Goal: Task Accomplishment & Management: Complete application form

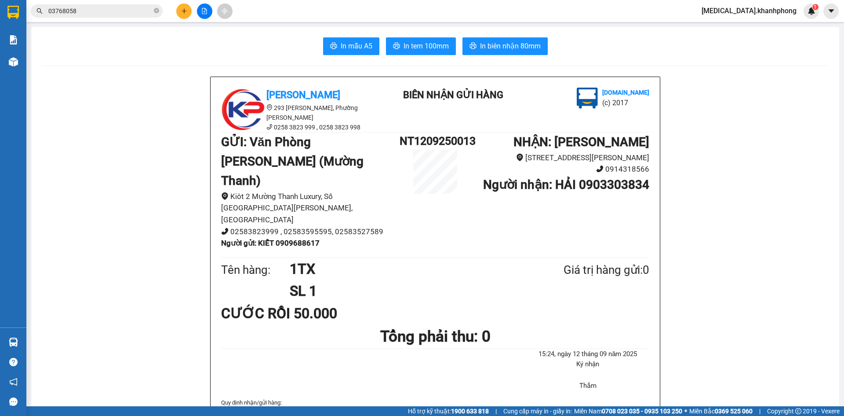
click at [186, 17] on button at bounding box center [183, 11] width 15 height 15
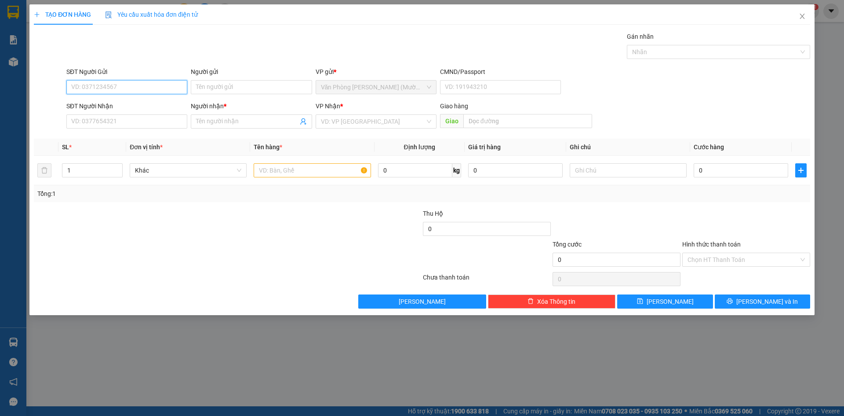
click at [147, 92] on input "SĐT Người Gửi" at bounding box center [126, 87] width 121 height 14
click at [147, 86] on input "SĐT Người Gửi" at bounding box center [126, 87] width 121 height 14
click at [122, 120] on div "0792807231 - DUNG" at bounding box center [127, 119] width 110 height 10
type input "0792807231"
type input "DUNG"
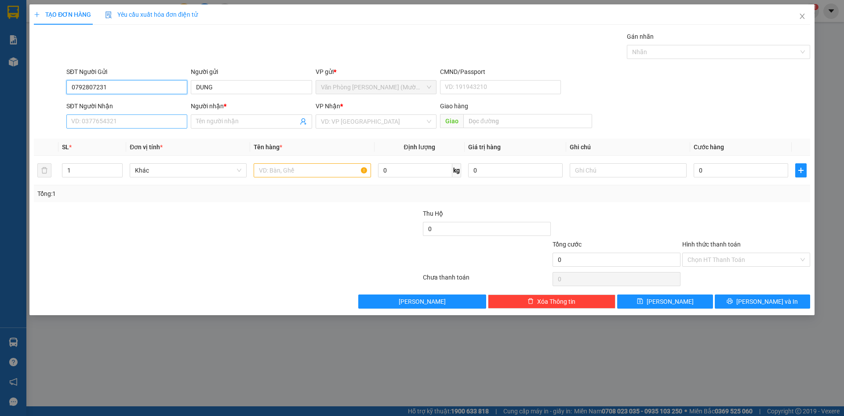
type input "0792807231"
click at [156, 121] on input "SĐT Người Nhận" at bounding box center [126, 121] width 121 height 14
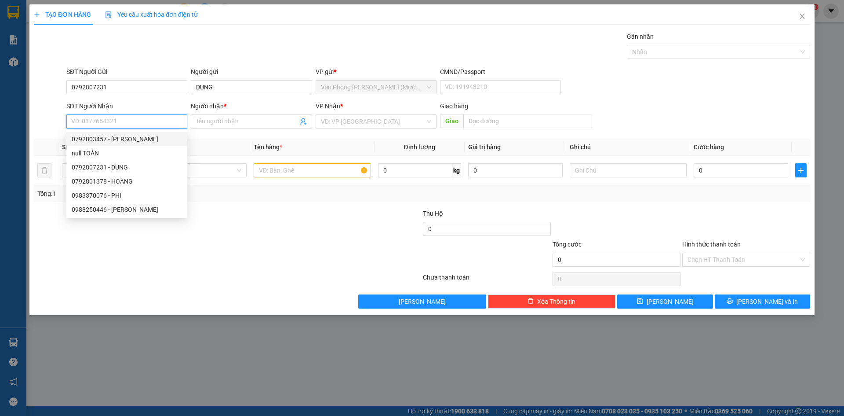
click at [111, 122] on input "SĐT Người Nhận" at bounding box center [126, 121] width 121 height 14
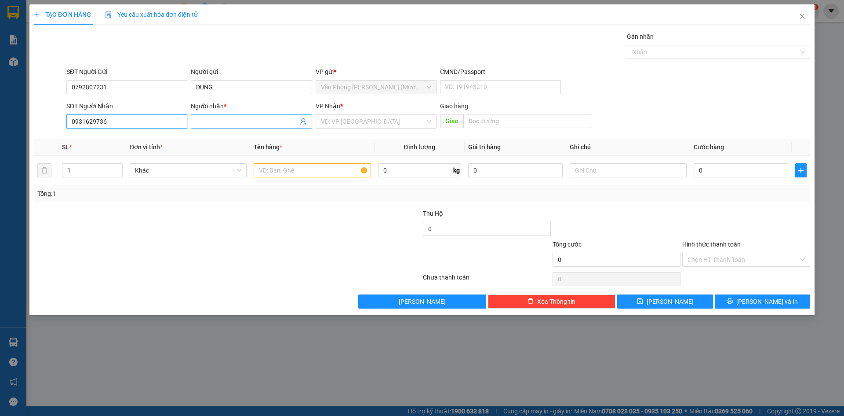
type input "0931629736"
click at [248, 121] on input "Người nhận *" at bounding box center [247, 122] width 102 height 10
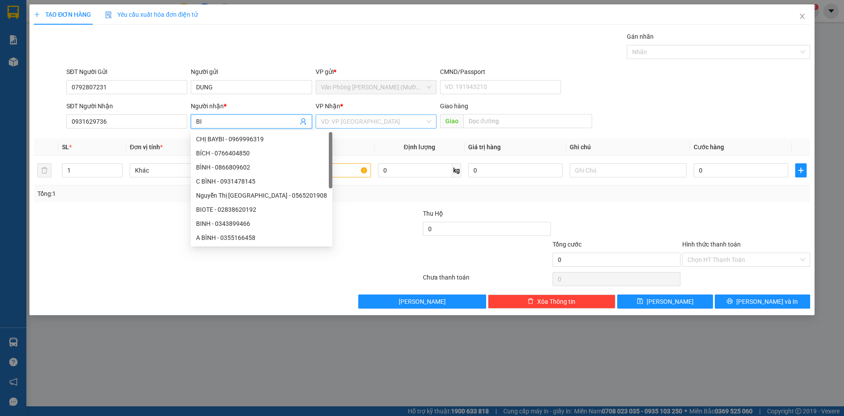
type input "BI"
click at [381, 124] on input "search" at bounding box center [373, 121] width 104 height 13
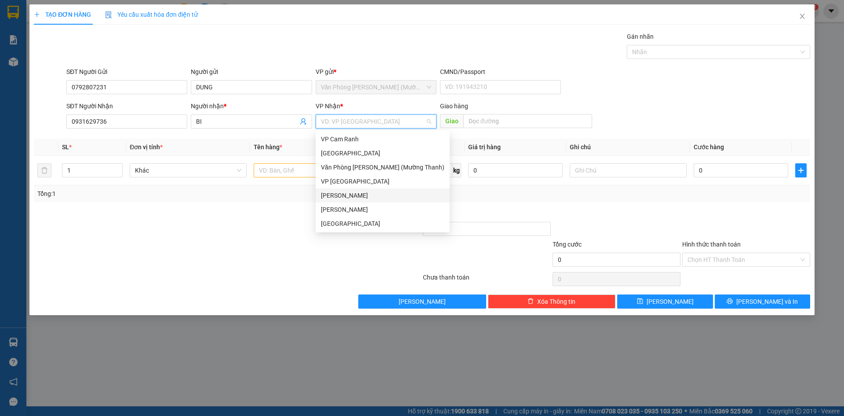
click at [367, 194] on div "[PERSON_NAME]" at bounding box center [383, 195] width 124 height 10
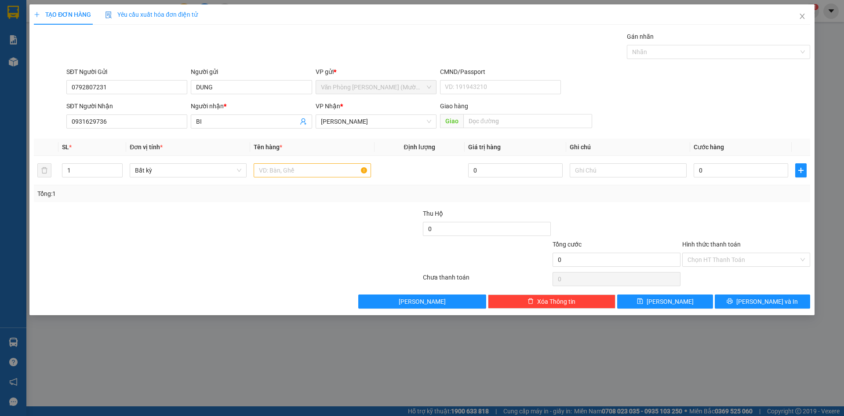
click at [670, 120] on div "SĐT Người Nhận 0931629736 Người nhận * BI VP Nhận * [PERSON_NAME] hàng Giao" at bounding box center [439, 116] width 748 height 31
click at [330, 177] on div at bounding box center [312, 170] width 117 height 18
click at [329, 173] on input "text" at bounding box center [312, 170] width 117 height 14
type input "1 TÚI ĐEN"
click at [722, 88] on div "SĐT Người Gửi 0792807231 Người gửi DUNG VP gửi * Văn Phòng [PERSON_NAME] ([PERS…" at bounding box center [439, 82] width 748 height 31
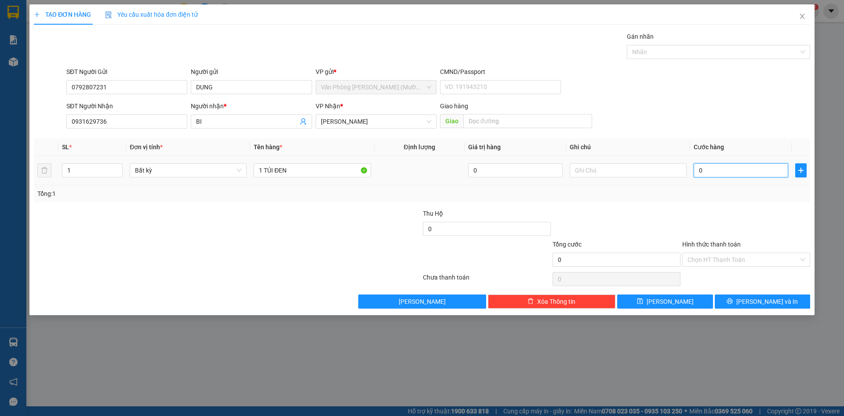
click at [730, 175] on input "0" at bounding box center [741, 170] width 95 height 14
type input "2"
type input "20"
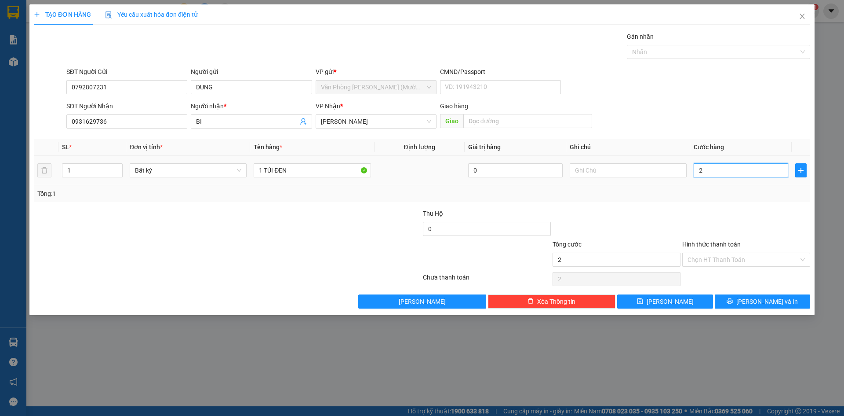
type input "20"
type input "20.000"
click at [677, 99] on form "SĐT Người Gửi 0792807231 Người gửi DUNG VP gửi * Văn Phòng [PERSON_NAME] ([PERS…" at bounding box center [422, 99] width 777 height 65
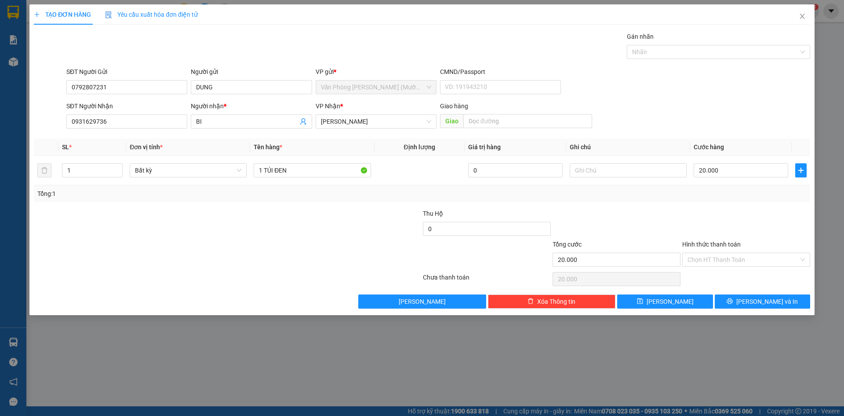
click at [682, 95] on div "SĐT Người Gửi 0792807231 Người gửi DUNG VP gửi * Văn Phòng [PERSON_NAME] ([PERS…" at bounding box center [439, 82] width 748 height 31
click at [705, 106] on div "SĐT Người Nhận 0931629736 Người nhận * BI VP Nhận * [PERSON_NAME] hàng Giao" at bounding box center [439, 116] width 748 height 31
drag, startPoint x: 734, startPoint y: 223, endPoint x: 741, endPoint y: 241, distance: 19.1
click at [737, 228] on div at bounding box center [747, 223] width 130 height 31
click at [743, 255] on input "Hình thức thanh toán" at bounding box center [743, 259] width 111 height 13
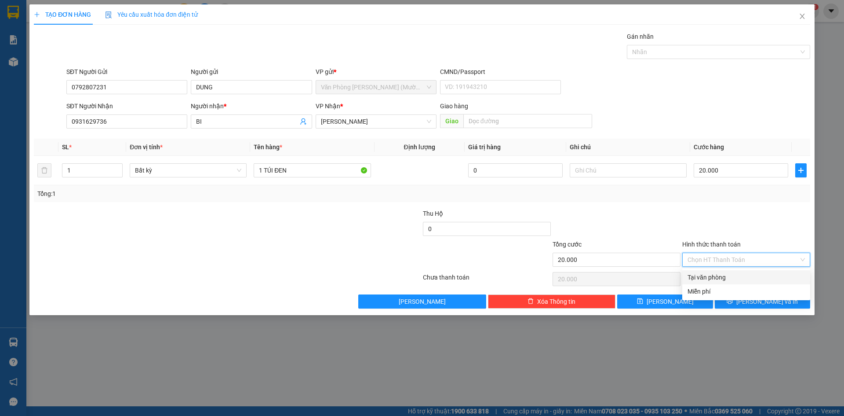
click at [728, 282] on div "Tại văn phòng" at bounding box center [747, 277] width 128 height 14
type input "0"
click at [753, 231] on div at bounding box center [747, 223] width 130 height 31
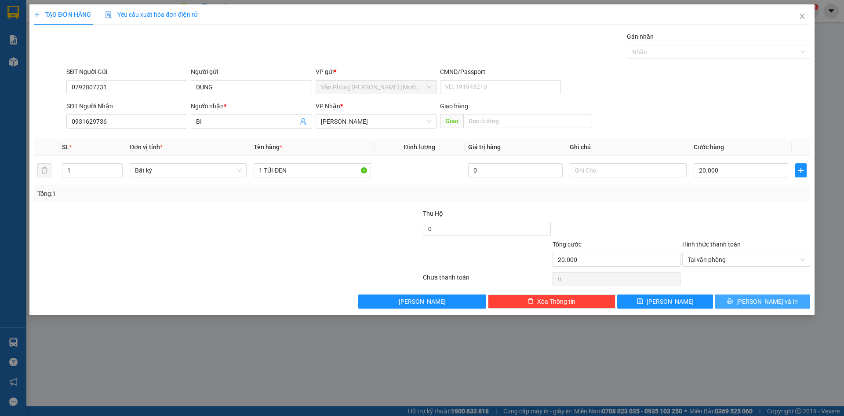
click at [772, 304] on span "[PERSON_NAME] và In" at bounding box center [768, 301] width 62 height 10
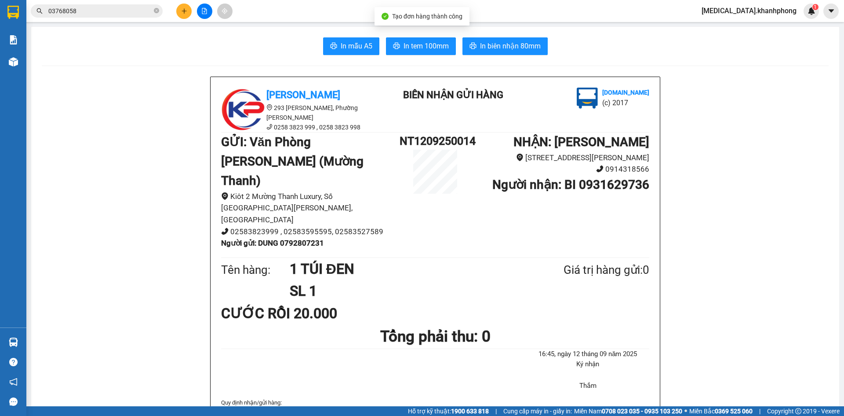
click at [516, 48] on span "In biên nhận 80mm" at bounding box center [510, 45] width 61 height 11
click at [331, 43] on icon "printer" at bounding box center [333, 45] width 7 height 7
click at [183, 44] on div "In mẫu A5 In tem 100mm In biên nhận 80mm" at bounding box center [435, 46] width 787 height 18
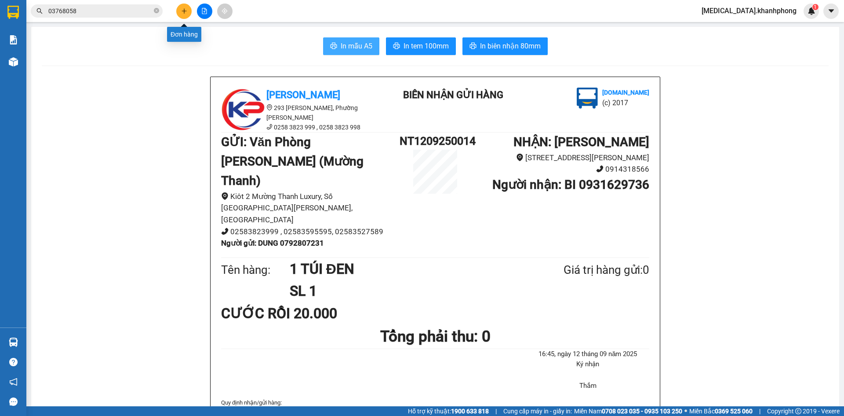
click at [180, 11] on button at bounding box center [183, 11] width 15 height 15
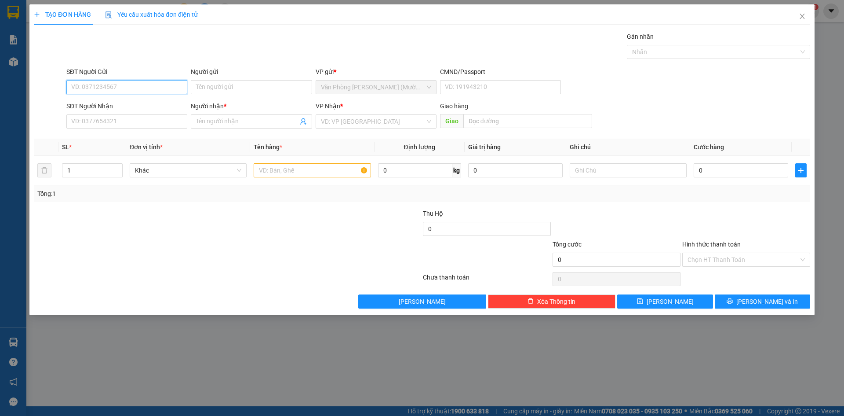
click at [157, 92] on input "SĐT Người Gửi" at bounding box center [126, 87] width 121 height 14
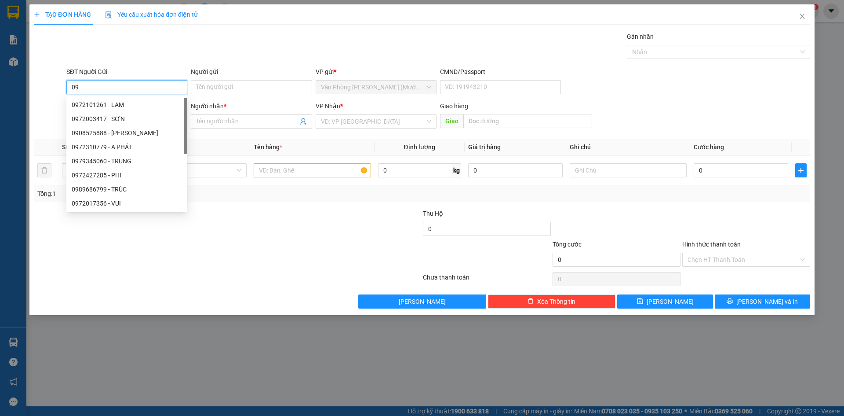
type input "0"
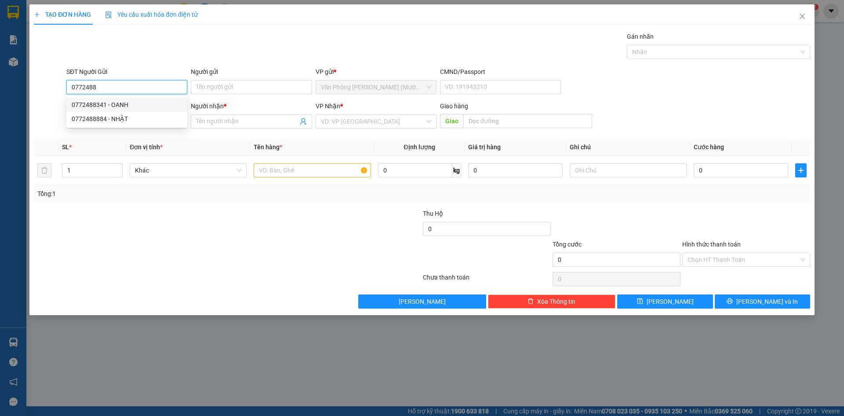
click at [108, 109] on div "0772488341 - OANH" at bounding box center [127, 105] width 110 height 10
type input "0772488341"
type input "OANH"
type input "0772488341"
click at [150, 43] on div "Gói vận chuyển * Tiêu chuẩn Gán nhãn Nhãn" at bounding box center [439, 47] width 748 height 31
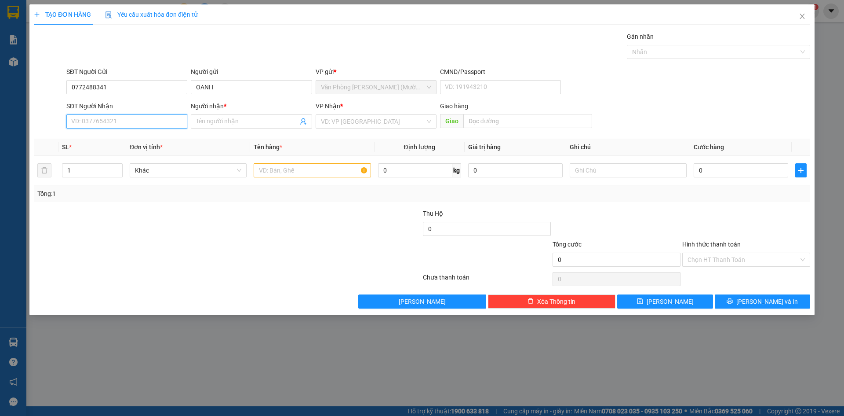
click at [126, 122] on input "SĐT Người Nhận" at bounding box center [126, 121] width 121 height 14
click at [149, 153] on div "0704137623 - [PERSON_NAME]" at bounding box center [127, 153] width 110 height 10
type input "0704137623"
type input "[PERSON_NAME]"
click at [723, 104] on div "SĐT Người Nhận 0704137623 0704137623 Người nhận * KHÁNH TRANG VP Nhận * [PERSON…" at bounding box center [439, 116] width 748 height 31
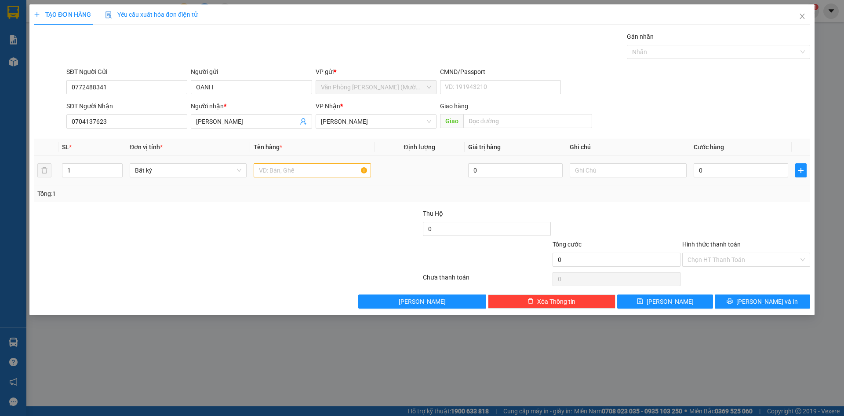
click at [299, 160] on td at bounding box center [312, 170] width 124 height 29
click at [298, 178] on div at bounding box center [312, 170] width 117 height 18
click at [300, 173] on input "text" at bounding box center [312, 170] width 117 height 14
click at [297, 169] on input "text" at bounding box center [312, 170] width 117 height 14
type input "1TX"
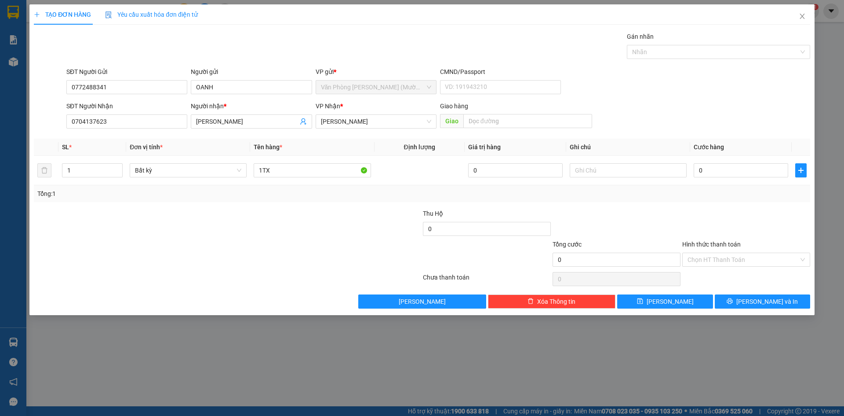
click at [754, 107] on div "SĐT Người Nhận 0704137623 Người nhận * KHÁNH TRANG VP Nhận * [PERSON_NAME] hàng…" at bounding box center [439, 116] width 748 height 31
click at [741, 100] on form "SĐT Người Gửi 0772488341 Người gửi OANH VP gửi * Văn Phòng [PERSON_NAME] ([PERS…" at bounding box center [422, 99] width 777 height 65
click at [733, 84] on div "SĐT Người Gửi 0772488341 Người gửi OANH VP gửi * Văn Phòng [PERSON_NAME] (Mường…" at bounding box center [439, 82] width 748 height 31
click at [735, 167] on input "0" at bounding box center [741, 170] width 95 height 14
type input "5"
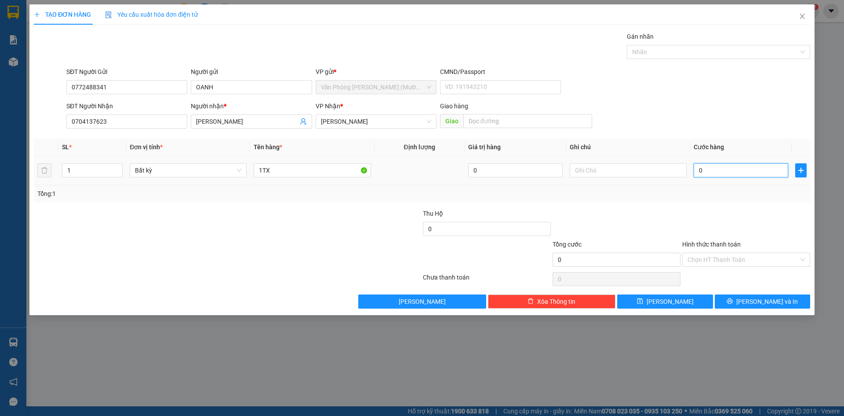
type input "5"
type input "50"
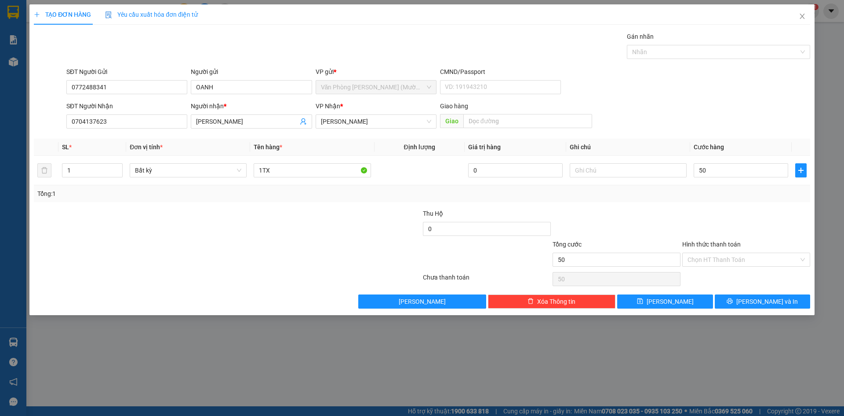
type input "50.000"
click at [746, 98] on form "SĐT Người Gửi 0772488341 Người gửi OANH VP gửi * Văn Phòng [PERSON_NAME] ([PERS…" at bounding box center [422, 99] width 777 height 65
click at [755, 204] on div "Transit Pickup Surcharge Ids Transit Deliver Surcharge Ids Transit Deliver Surc…" at bounding box center [422, 170] width 777 height 277
click at [752, 264] on input "Hình thức thanh toán" at bounding box center [743, 259] width 111 height 13
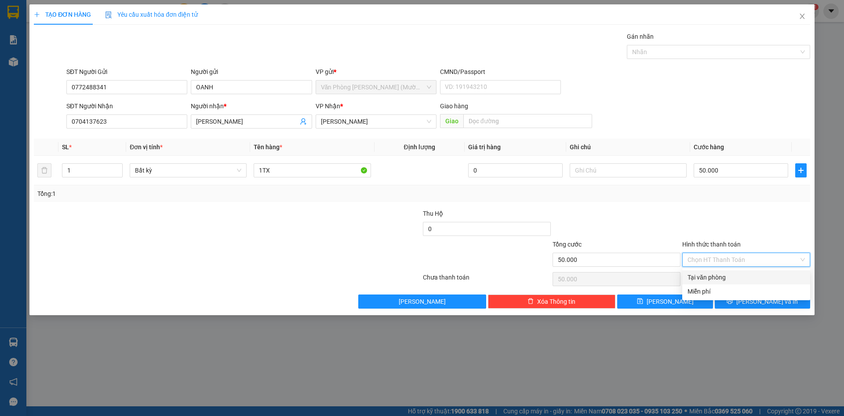
click at [744, 278] on div "Tại văn phòng" at bounding box center [746, 277] width 117 height 10
type input "0"
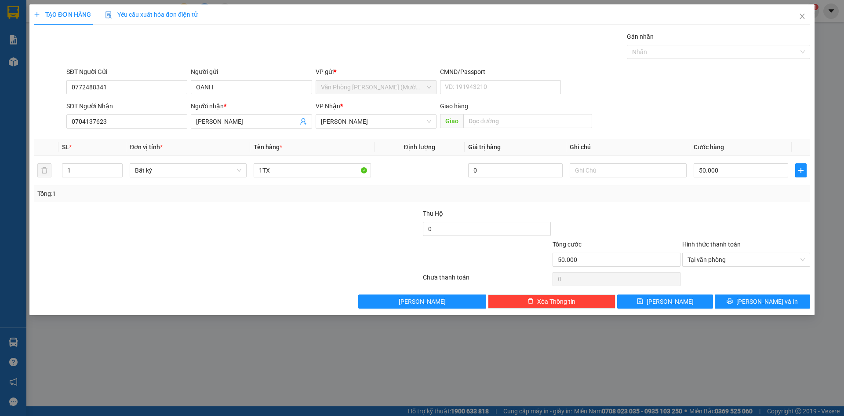
click at [767, 230] on div at bounding box center [747, 223] width 130 height 31
click at [782, 301] on button "[PERSON_NAME] và In" at bounding box center [762, 301] width 95 height 14
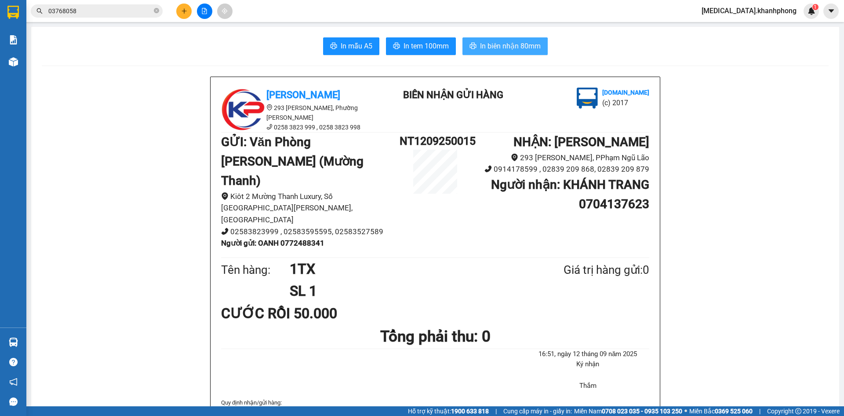
click at [517, 44] on span "In biên nhận 80mm" at bounding box center [510, 45] width 61 height 11
click at [355, 49] on span "In mẫu A5" at bounding box center [357, 45] width 32 height 11
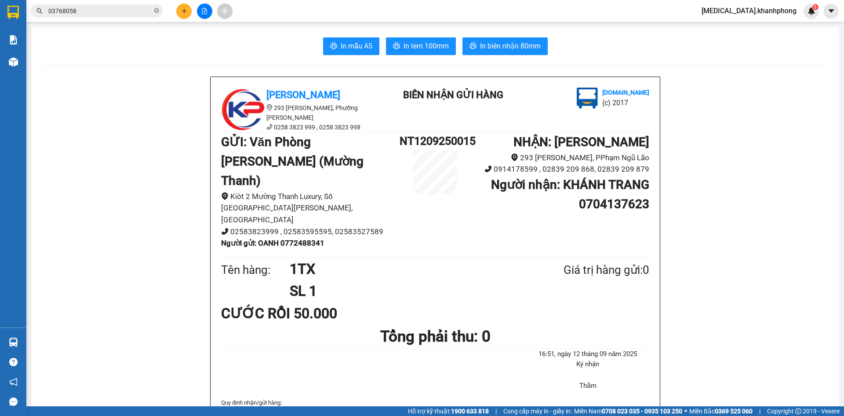
click at [184, 14] on icon "plus" at bounding box center [184, 11] width 6 height 6
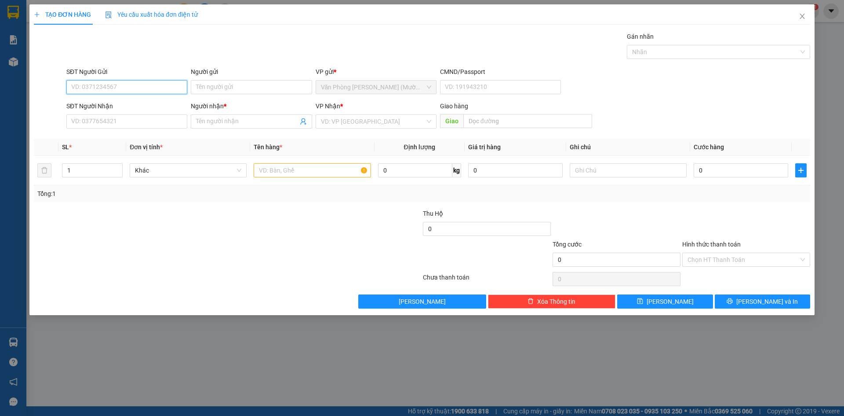
click at [147, 84] on input "SĐT Người Gửi" at bounding box center [126, 87] width 121 height 14
type input "0906328131"
click at [120, 105] on div "0906328131 - CƯ" at bounding box center [127, 105] width 110 height 10
type input "CƯ"
type input "0906328131"
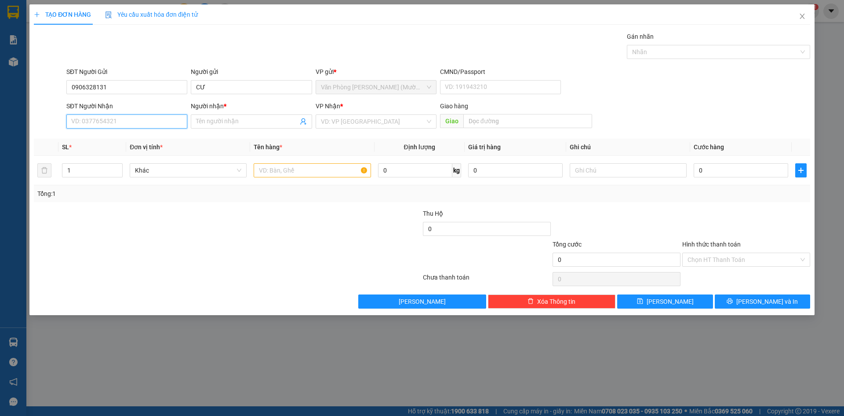
click at [129, 123] on input "SĐT Người Nhận" at bounding box center [126, 121] width 121 height 14
type input "0857258547"
click at [230, 126] on span at bounding box center [251, 121] width 121 height 14
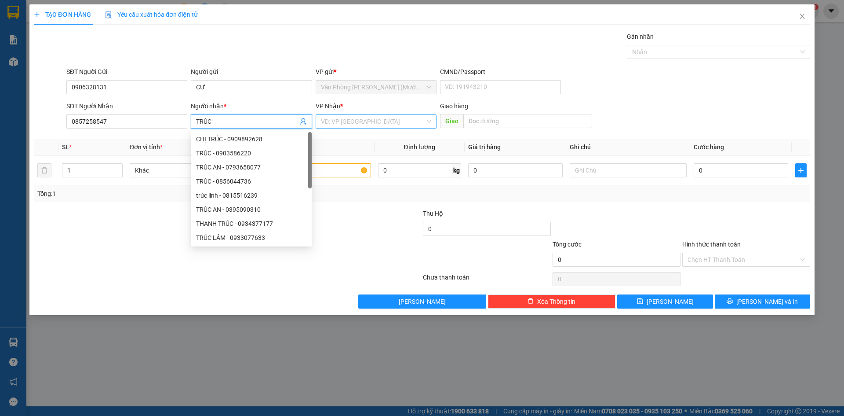
type input "TRÚC"
click at [361, 116] on input "search" at bounding box center [373, 121] width 104 height 13
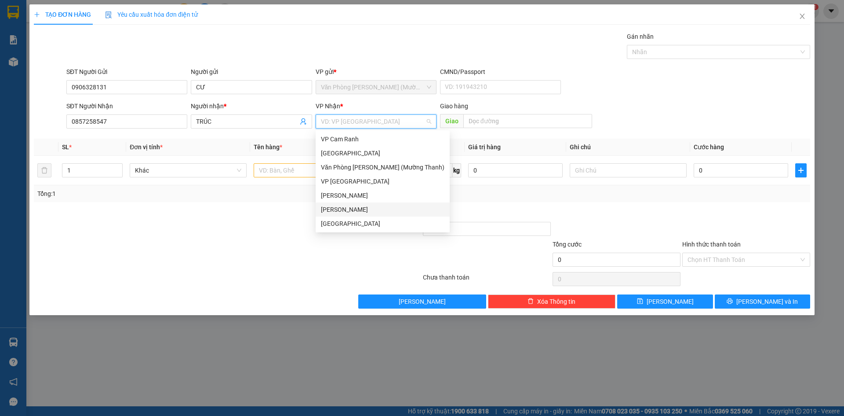
click at [373, 211] on div "[PERSON_NAME]" at bounding box center [383, 209] width 124 height 10
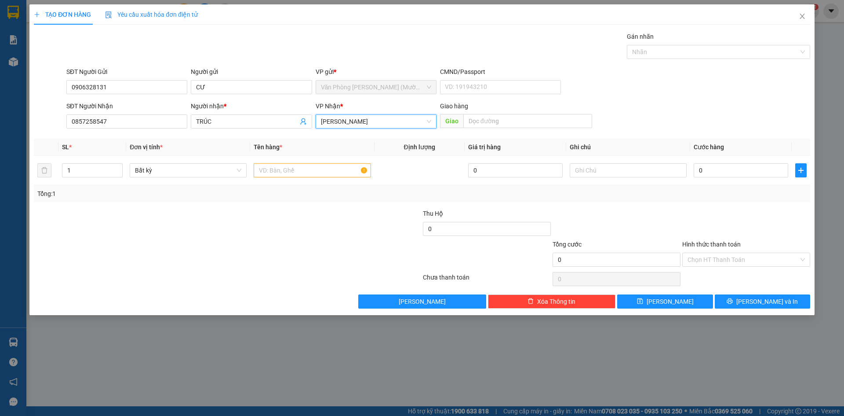
click at [710, 121] on div "SĐT Người Nhận 0857258547 Người nhận * TRÚC VP Nhận * [PERSON_NAME] Lão [PERSON…" at bounding box center [439, 116] width 748 height 31
click at [632, 165] on input "text" at bounding box center [628, 170] width 117 height 14
type input "GIAO TẬN NƠI TỰ THU"
click at [768, 88] on div "SĐT Người Gửi 0906328131 Người gửi CƯ VP gửi * Văn Phòng [PERSON_NAME] ([PERSON…" at bounding box center [439, 82] width 748 height 31
click at [734, 175] on input "0" at bounding box center [741, 170] width 95 height 14
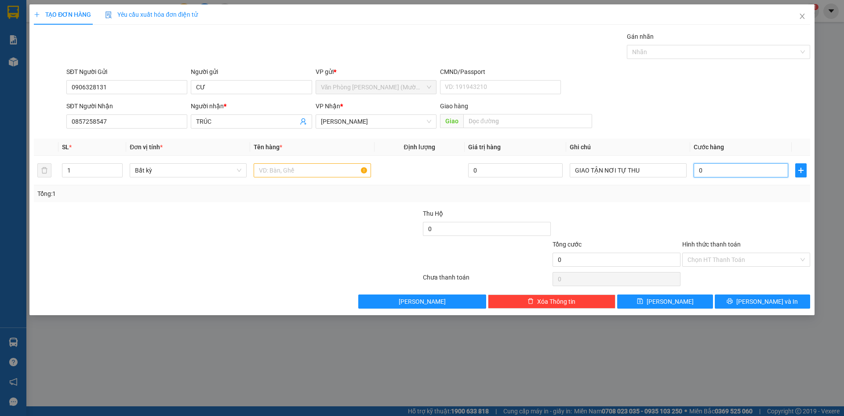
type input "3"
type input "30"
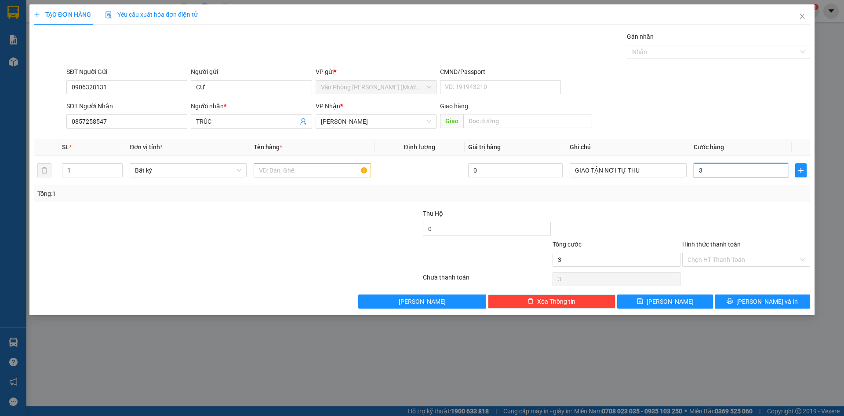
type input "30"
type input "30.000"
click at [735, 92] on div "SĐT Người Gửi 0906328131 Người gửi CƯ VP gửi * Văn Phòng [PERSON_NAME] ([PERSON…" at bounding box center [439, 82] width 748 height 31
click at [732, 92] on div "SĐT Người Gửi 0906328131 Người gửi CƯ VP gửi * Văn Phòng [PERSON_NAME] ([PERSON…" at bounding box center [439, 82] width 748 height 31
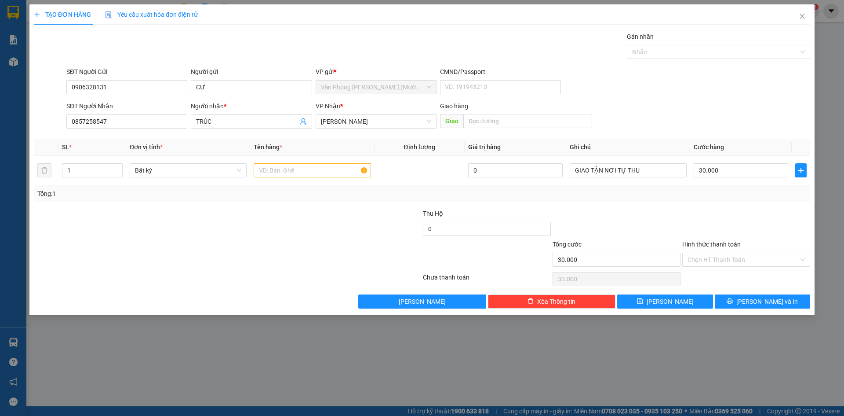
click at [715, 95] on div "SĐT Người Gửi 0906328131 Người gửi CƯ VP gửi * Văn Phòng [PERSON_NAME] ([PERSON…" at bounding box center [439, 82] width 748 height 31
drag, startPoint x: 767, startPoint y: 94, endPoint x: 723, endPoint y: 103, distance: 45.4
click at [752, 99] on form "SĐT Người Gửi 0906328131 Người gửi CƯ VP gửi * Văn Phòng [PERSON_NAME] ([PERSON…" at bounding box center [422, 99] width 777 height 65
click at [658, 107] on div "SĐT Người Nhận 0857258547 Người nhận * TRÚC VP Nhận * [PERSON_NAME] hàng Giao" at bounding box center [439, 116] width 748 height 31
drag, startPoint x: 777, startPoint y: 90, endPoint x: 732, endPoint y: 99, distance: 45.5
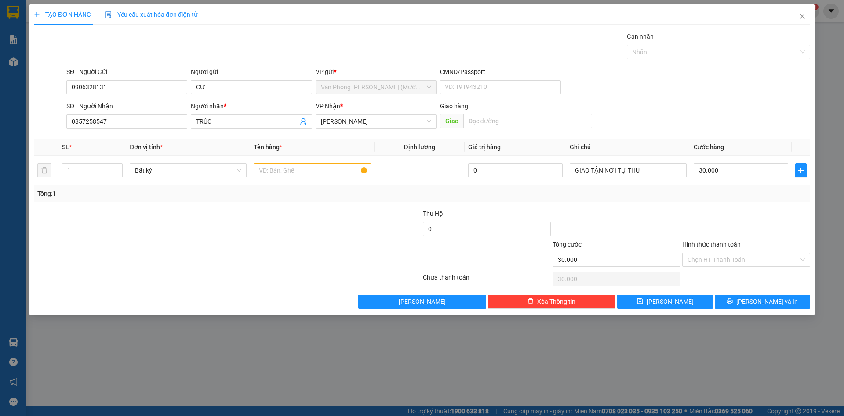
click at [776, 90] on div "SĐT Người Gửi 0906328131 Người gửi CƯ VP gửi * Văn Phòng [PERSON_NAME] ([PERSON…" at bounding box center [439, 82] width 748 height 31
click at [713, 94] on div "SĐT Người Gửi 0906328131 Người gửi CƯ VP gửi * Văn Phòng [PERSON_NAME] ([PERSON…" at bounding box center [439, 82] width 748 height 31
drag, startPoint x: 754, startPoint y: 215, endPoint x: 741, endPoint y: 121, distance: 94.1
click at [754, 214] on div at bounding box center [747, 223] width 130 height 31
click at [738, 106] on div "SĐT Người Nhận 0857258547 Người nhận * TRÚC VP Nhận * [PERSON_NAME] hàng Giao" at bounding box center [439, 116] width 748 height 31
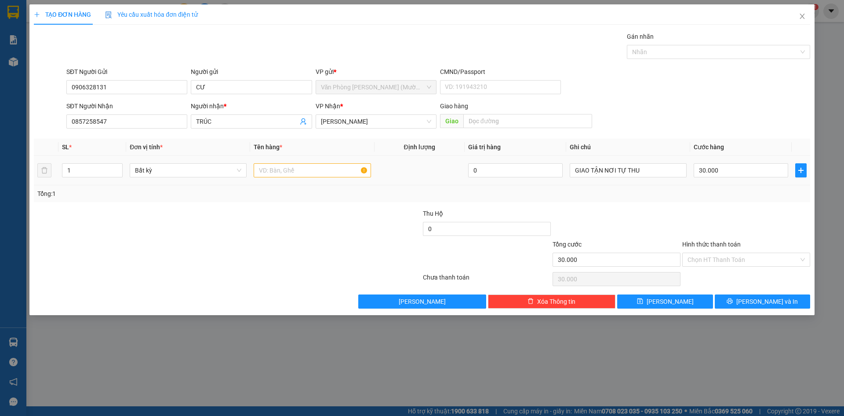
drag, startPoint x: 727, startPoint y: 87, endPoint x: 725, endPoint y: 178, distance: 90.6
click at [726, 102] on form "SĐT Người Gửi 0906328131 Người gửi CƯ VP gửi * Văn Phòng [PERSON_NAME] ([PERSON…" at bounding box center [422, 99] width 777 height 65
click at [730, 190] on div "Tổng: 1" at bounding box center [422, 194] width 770 height 10
click at [719, 101] on div "SĐT Người Nhận 0857258547 Người nhận * TRÚC VP Nhận * [PERSON_NAME] hàng Giao" at bounding box center [439, 116] width 748 height 31
click at [723, 88] on div "SĐT Người Gửi 0906328131 Người gửi CƯ VP gửi * Văn Phòng [PERSON_NAME] ([PERSON…" at bounding box center [439, 82] width 748 height 31
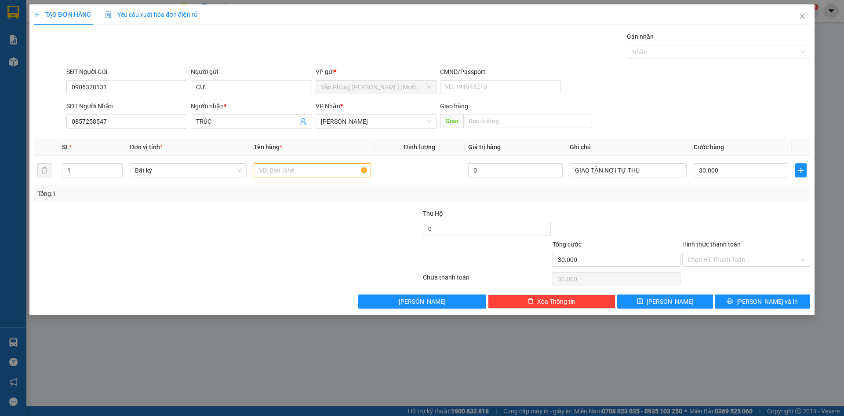
drag, startPoint x: 741, startPoint y: 224, endPoint x: 729, endPoint y: 186, distance: 40.1
click at [742, 224] on div at bounding box center [747, 223] width 130 height 31
drag, startPoint x: 727, startPoint y: 206, endPoint x: 728, endPoint y: 108, distance: 97.6
click at [730, 201] on div "Transit Pickup Surcharge Ids Transit Deliver Surcharge Ids Transit Deliver Surc…" at bounding box center [422, 170] width 777 height 277
click at [726, 99] on form "SĐT Người Gửi 0906328131 Người gửi CƯ VP gửi * Văn Phòng [PERSON_NAME] ([PERSON…" at bounding box center [422, 99] width 777 height 65
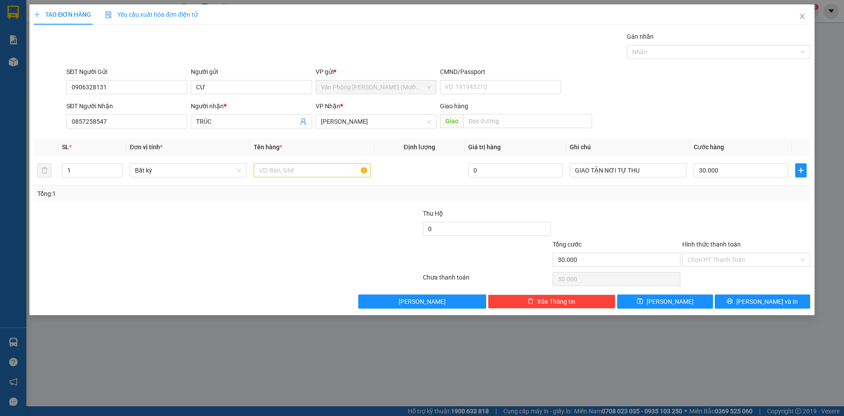
click at [723, 204] on div "Transit Pickup Surcharge Ids Transit Deliver Surcharge Ids Transit Deliver Surc…" at bounding box center [422, 170] width 777 height 277
click at [715, 96] on div "SĐT Người Gửi 0906328131 Người gửi CƯ VP gửi * Văn Phòng [PERSON_NAME] ([PERSON…" at bounding box center [439, 82] width 748 height 31
click at [739, 205] on div "Transit Pickup Surcharge Ids Transit Deliver Surcharge Ids Transit Deliver Surc…" at bounding box center [422, 170] width 777 height 277
click at [710, 93] on div "SĐT Người Gửi 0906328131 Người gửi CƯ VP gửi * Văn Phòng [PERSON_NAME] ([PERSON…" at bounding box center [439, 82] width 748 height 31
click at [735, 210] on div at bounding box center [747, 223] width 130 height 31
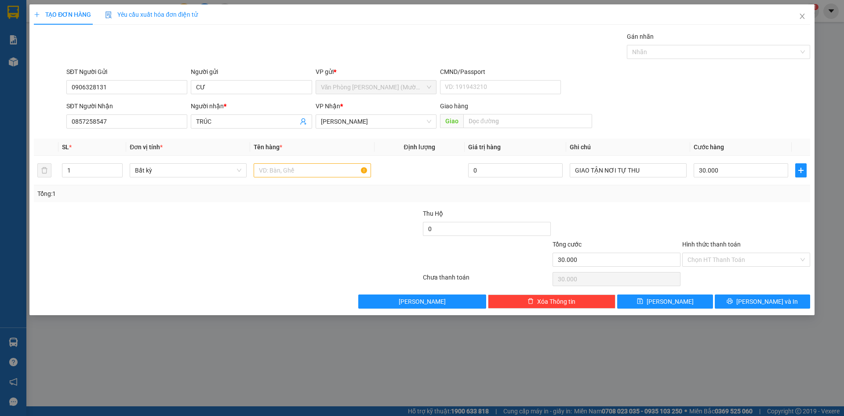
click at [730, 104] on div "SĐT Người Nhận 0857258547 Người nhận * TRÚC VP Nhận * [PERSON_NAME] hàng Giao" at bounding box center [439, 116] width 748 height 31
click at [741, 215] on div at bounding box center [747, 223] width 130 height 31
click at [747, 215] on div at bounding box center [747, 223] width 130 height 31
click at [737, 98] on form "SĐT Người Gửi 0906328131 Người gửi CƯ VP gửi * Văn Phòng [PERSON_NAME] ([PERSON…" at bounding box center [422, 99] width 777 height 65
click at [745, 199] on div "Tổng: 1" at bounding box center [422, 193] width 777 height 17
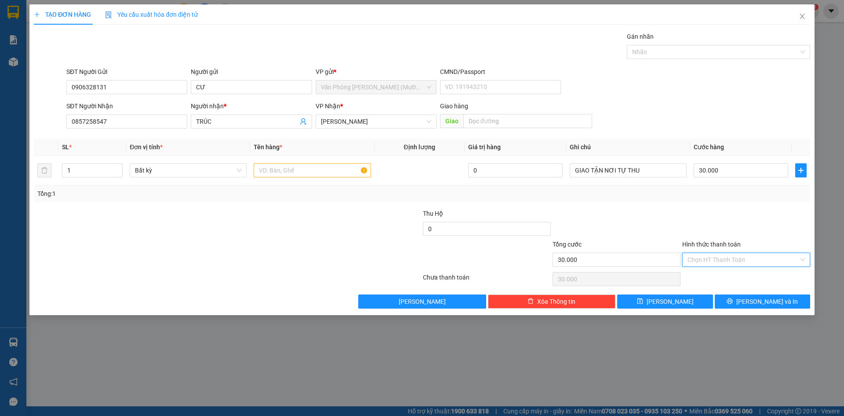
click at [748, 260] on input "Hình thức thanh toán" at bounding box center [743, 259] width 111 height 13
click at [744, 281] on div "Tại văn phòng" at bounding box center [746, 277] width 117 height 10
type input "0"
click at [761, 302] on span "[PERSON_NAME] và In" at bounding box center [768, 301] width 62 height 10
click at [301, 172] on input "text" at bounding box center [312, 170] width 117 height 14
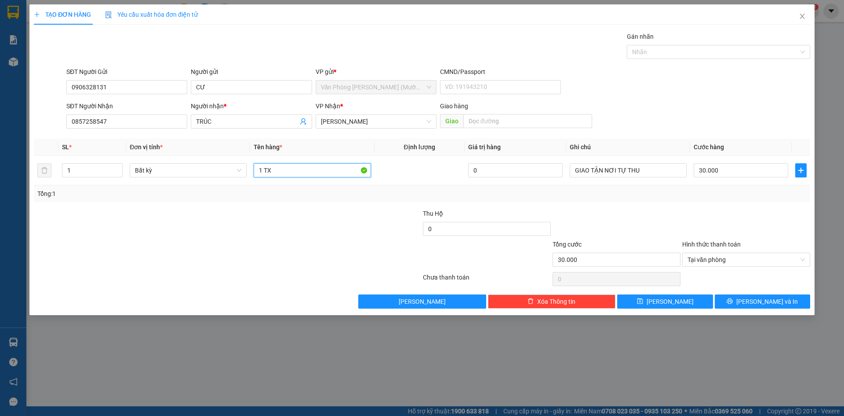
type input "1 TX"
click at [683, 98] on form "SĐT Người Gửi 0906328131 Người gửi CƯ VP gửi * Văn Phòng [PERSON_NAME] ([PERSON…" at bounding box center [422, 99] width 777 height 65
click at [742, 208] on div at bounding box center [747, 223] width 130 height 31
click at [755, 310] on div "TẠO ĐƠN HÀNG Yêu cầu xuất hóa đơn điện tử Transit Pickup Surcharge Ids Transit …" at bounding box center [421, 159] width 785 height 310
click at [756, 307] on button "[PERSON_NAME] và In" at bounding box center [762, 301] width 95 height 14
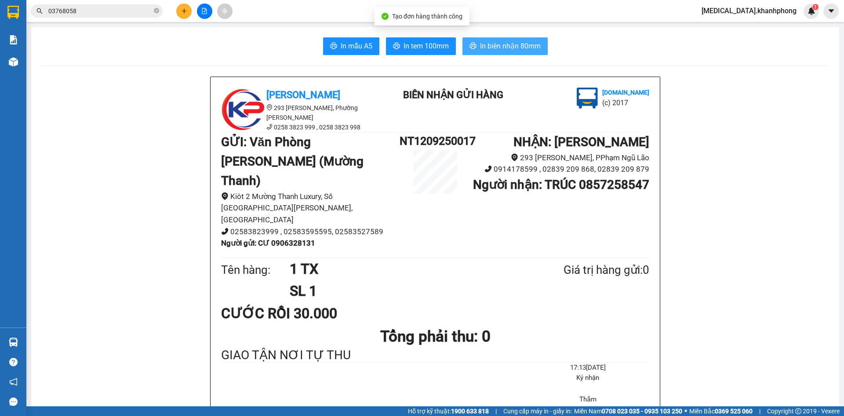
click at [506, 51] on span "In biên nhận 80mm" at bounding box center [510, 45] width 61 height 11
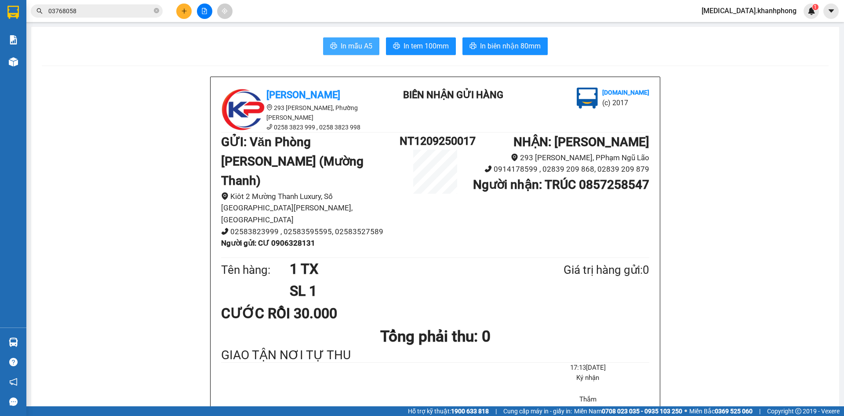
click at [350, 48] on span "In mẫu A5" at bounding box center [357, 45] width 32 height 11
